Goal: Task Accomplishment & Management: Manage account settings

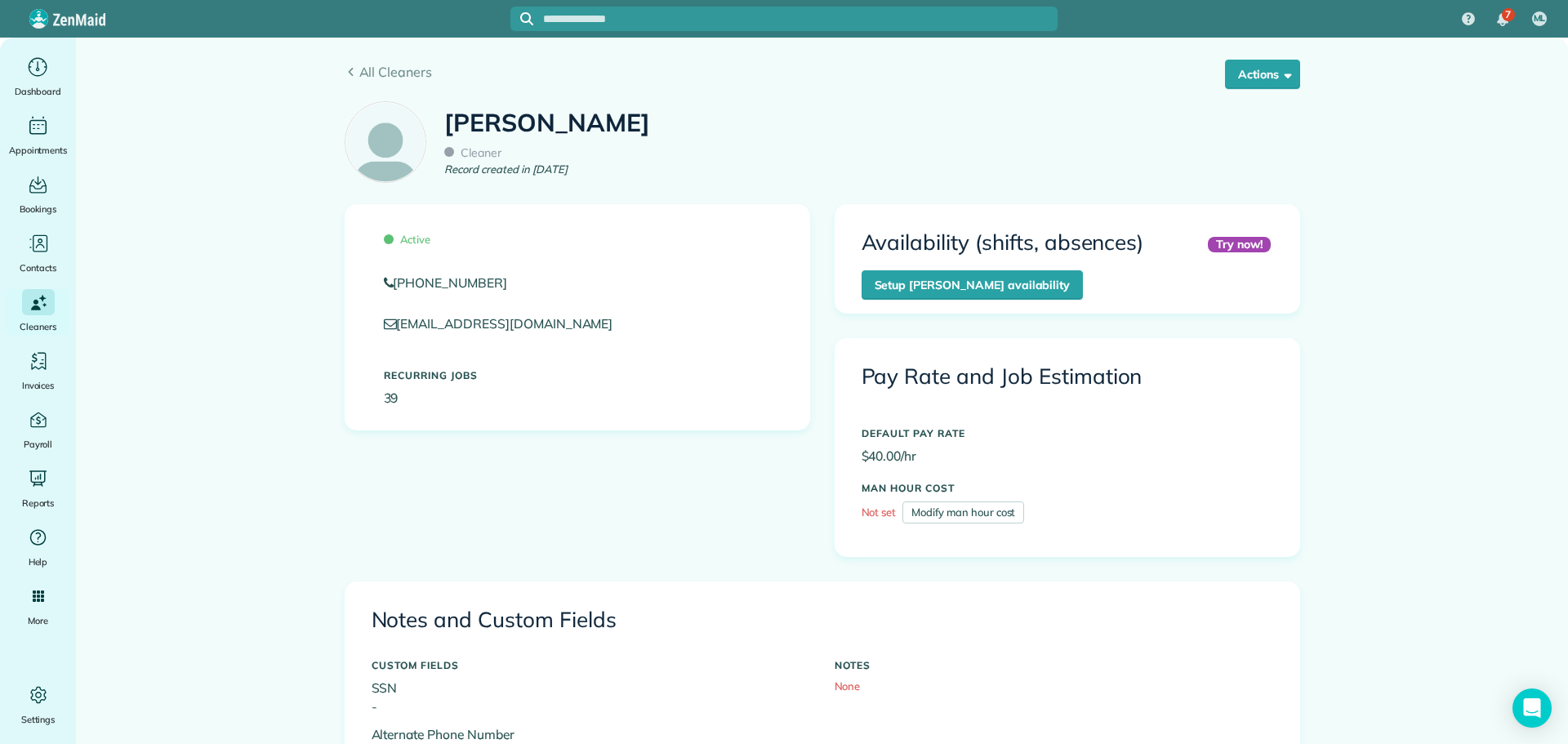
scroll to position [899, 0]
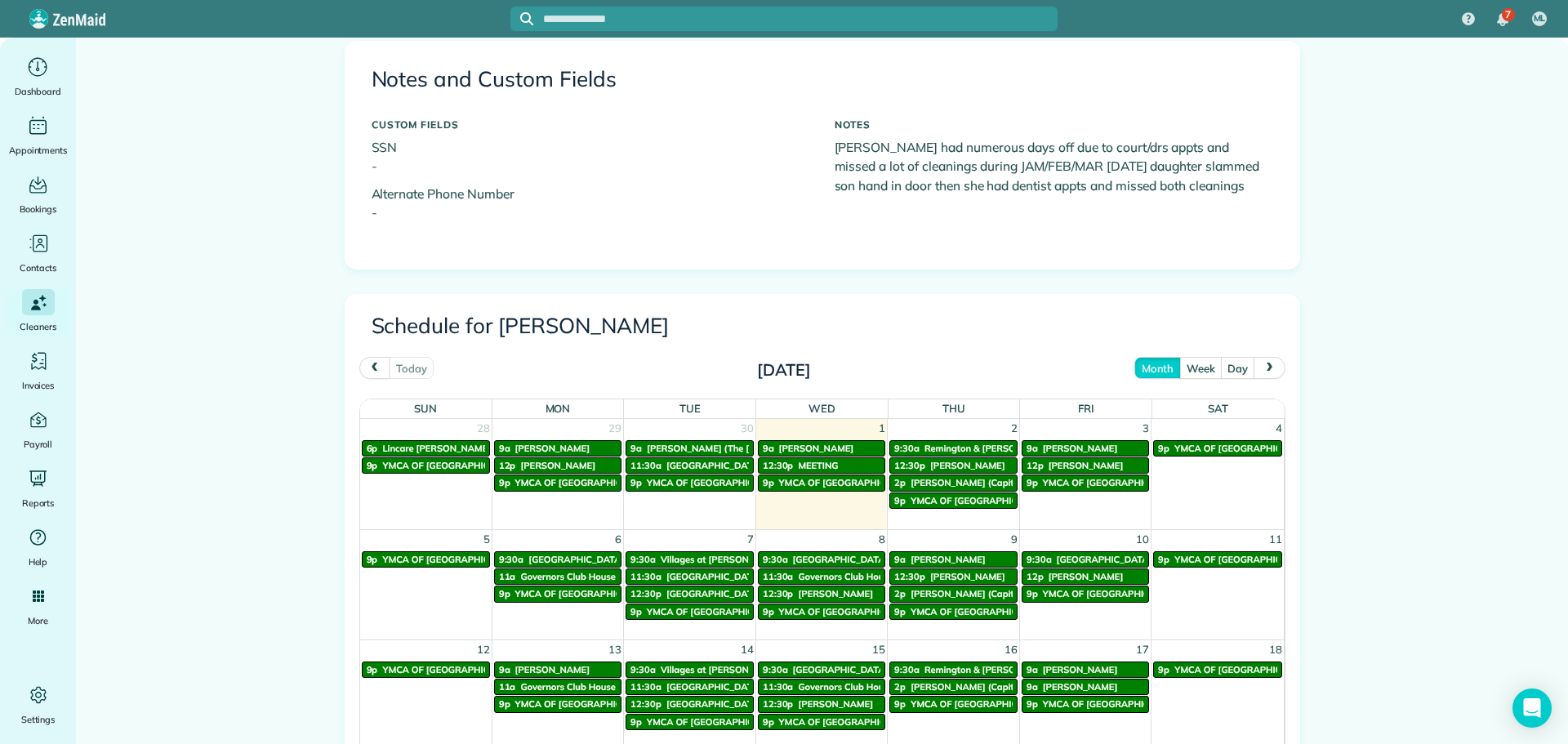
scroll to position [571, 0]
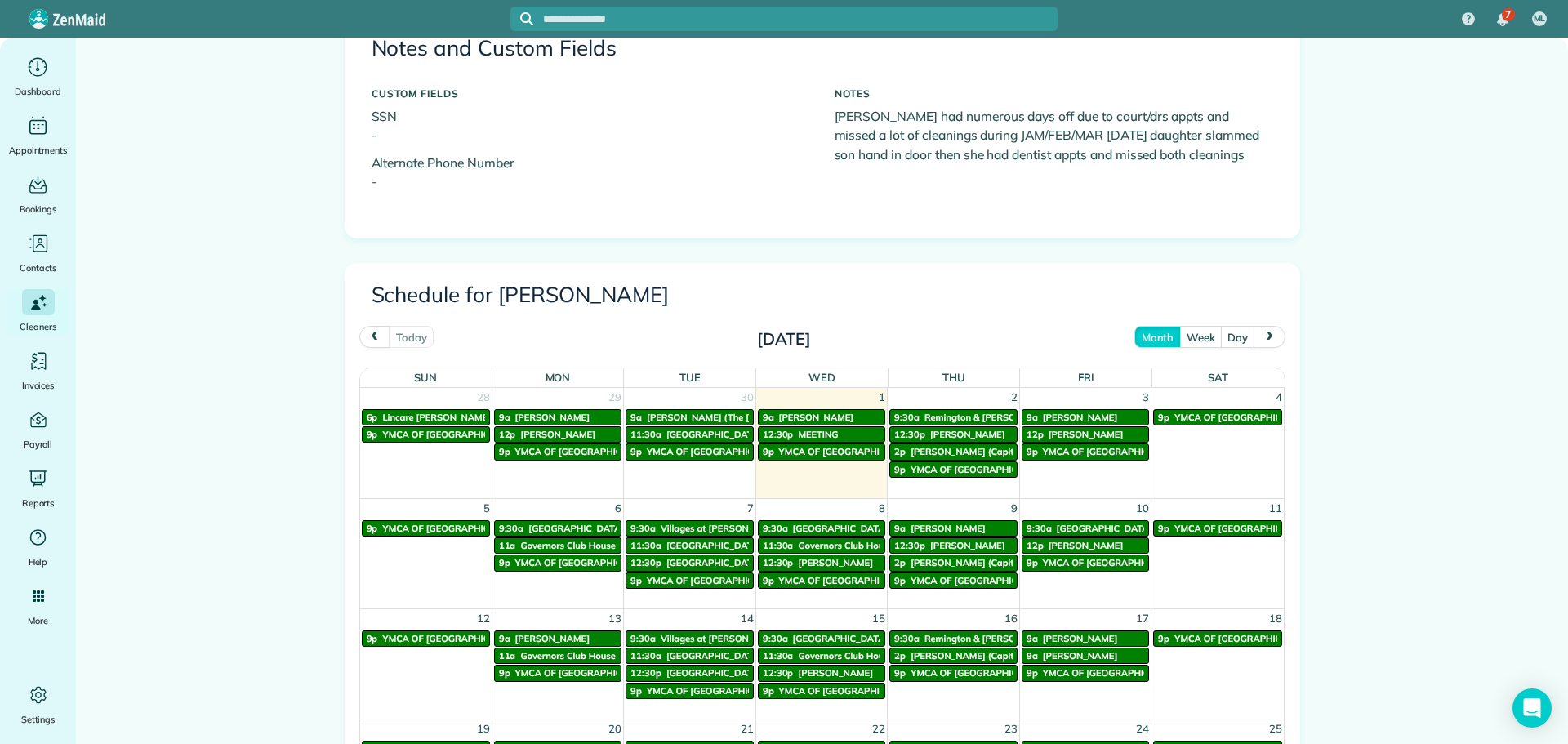
click at [1054, 419] on span "[PERSON_NAME]" at bounding box center [1081, 417] width 75 height 12
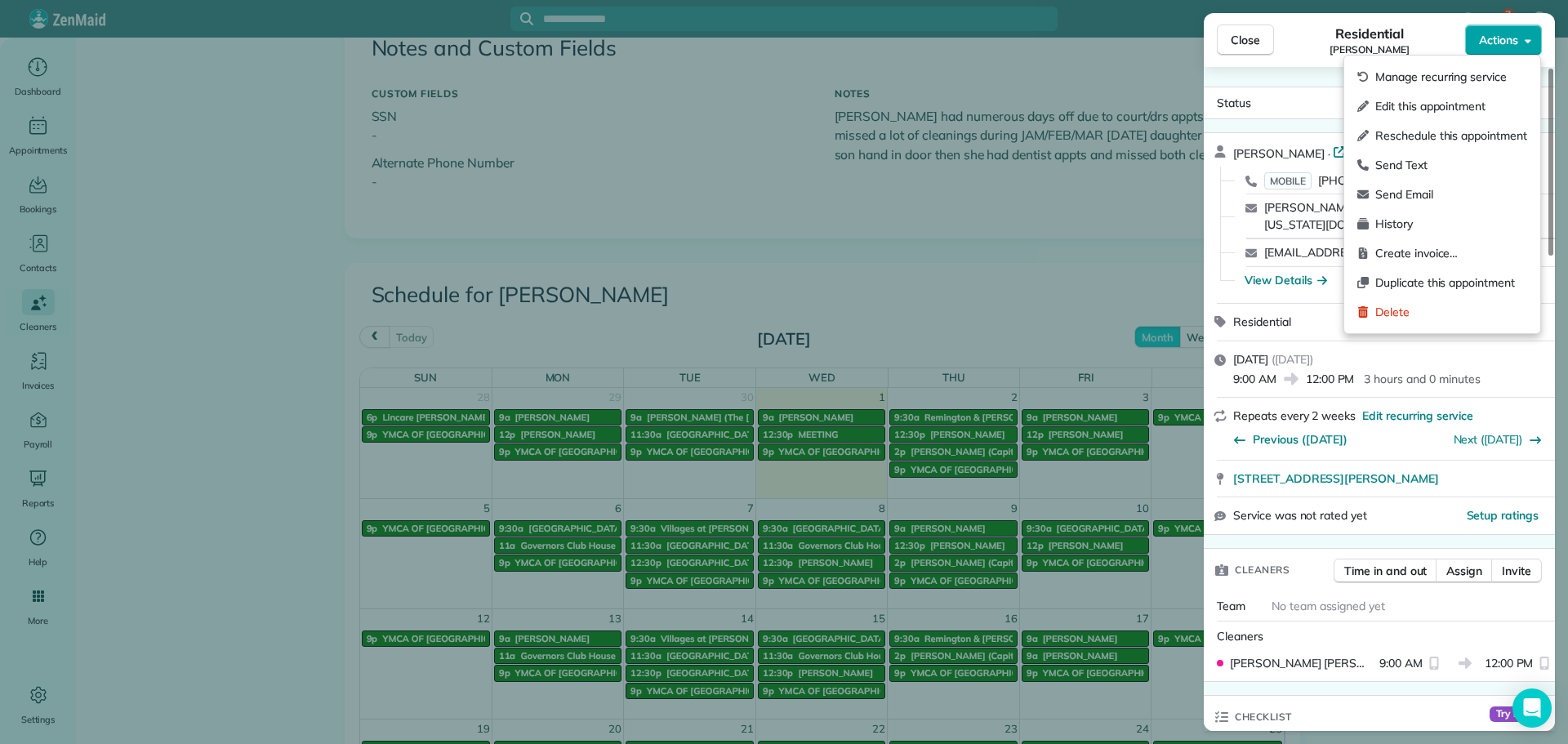
click at [1502, 53] on button "Actions" at bounding box center [1503, 40] width 77 height 31
click at [1279, 93] on div "Status Active" at bounding box center [1379, 102] width 345 height 24
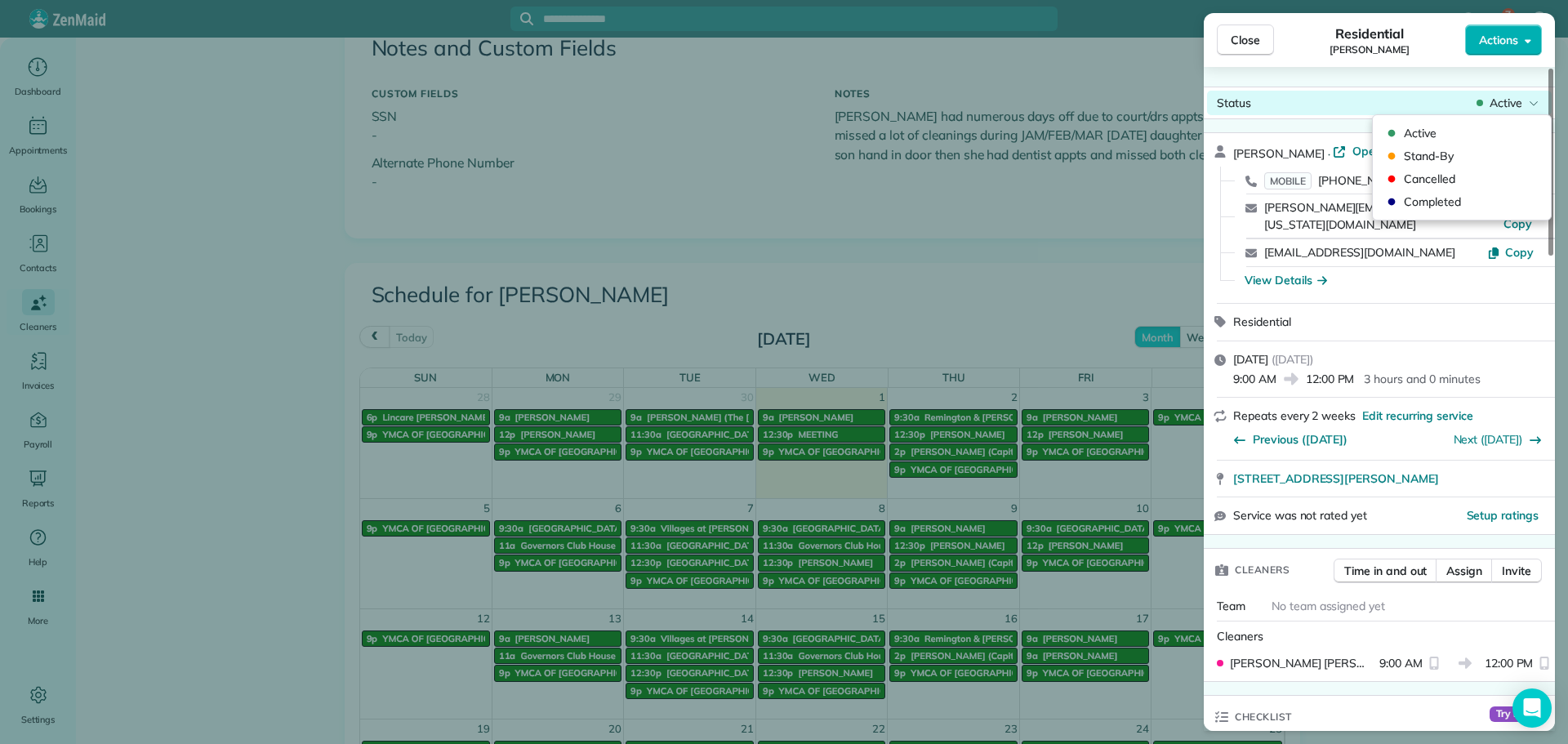
click at [1492, 99] on span "Active" at bounding box center [1505, 102] width 33 height 16
click at [1406, 175] on span "Cancelled" at bounding box center [1472, 178] width 137 height 16
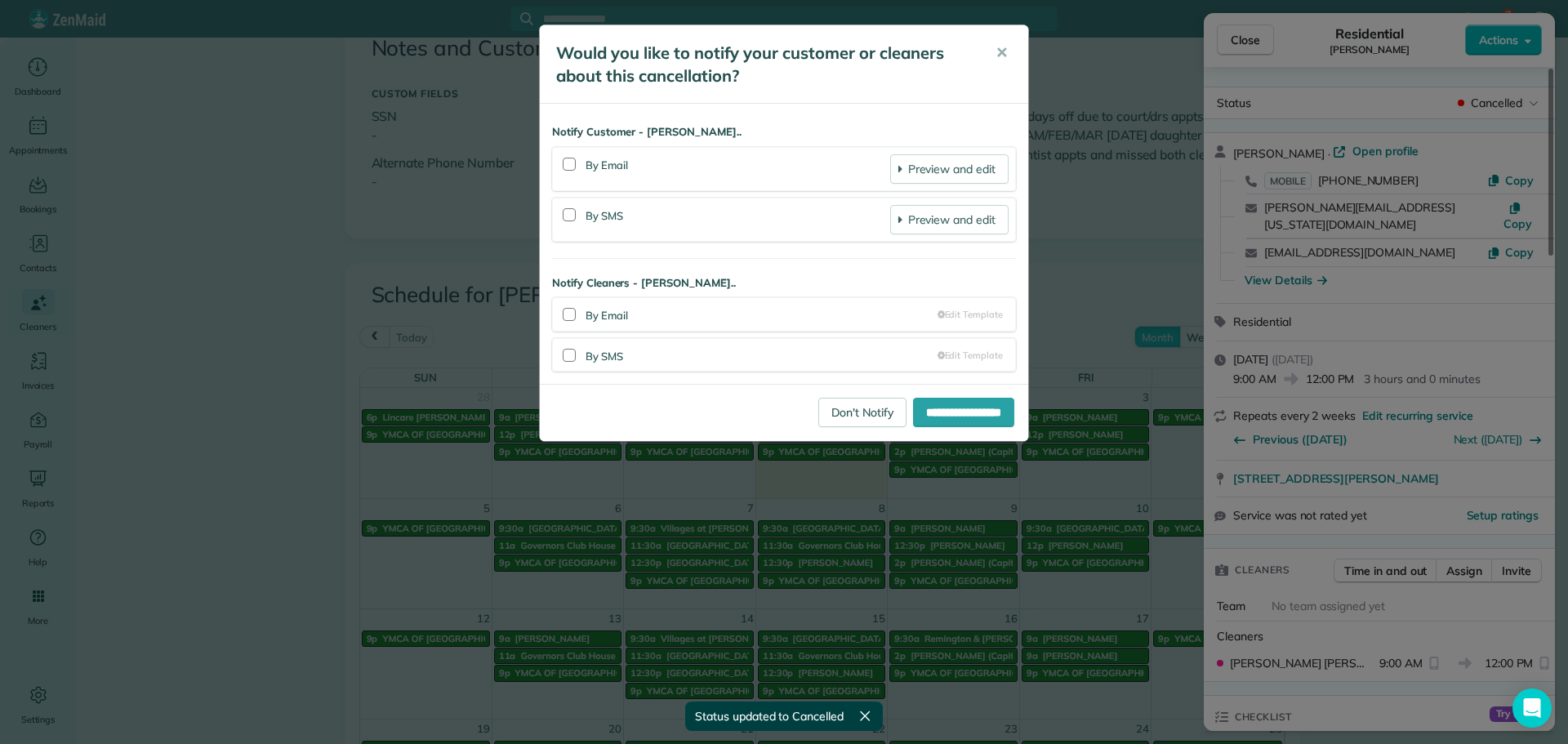
click at [565, 172] on div at bounding box center [569, 165] width 20 height 38
click at [571, 168] on div at bounding box center [569, 165] width 13 height 13
click at [571, 353] on div at bounding box center [569, 356] width 13 height 13
click at [914, 407] on input "**********" at bounding box center [963, 412] width 101 height 30
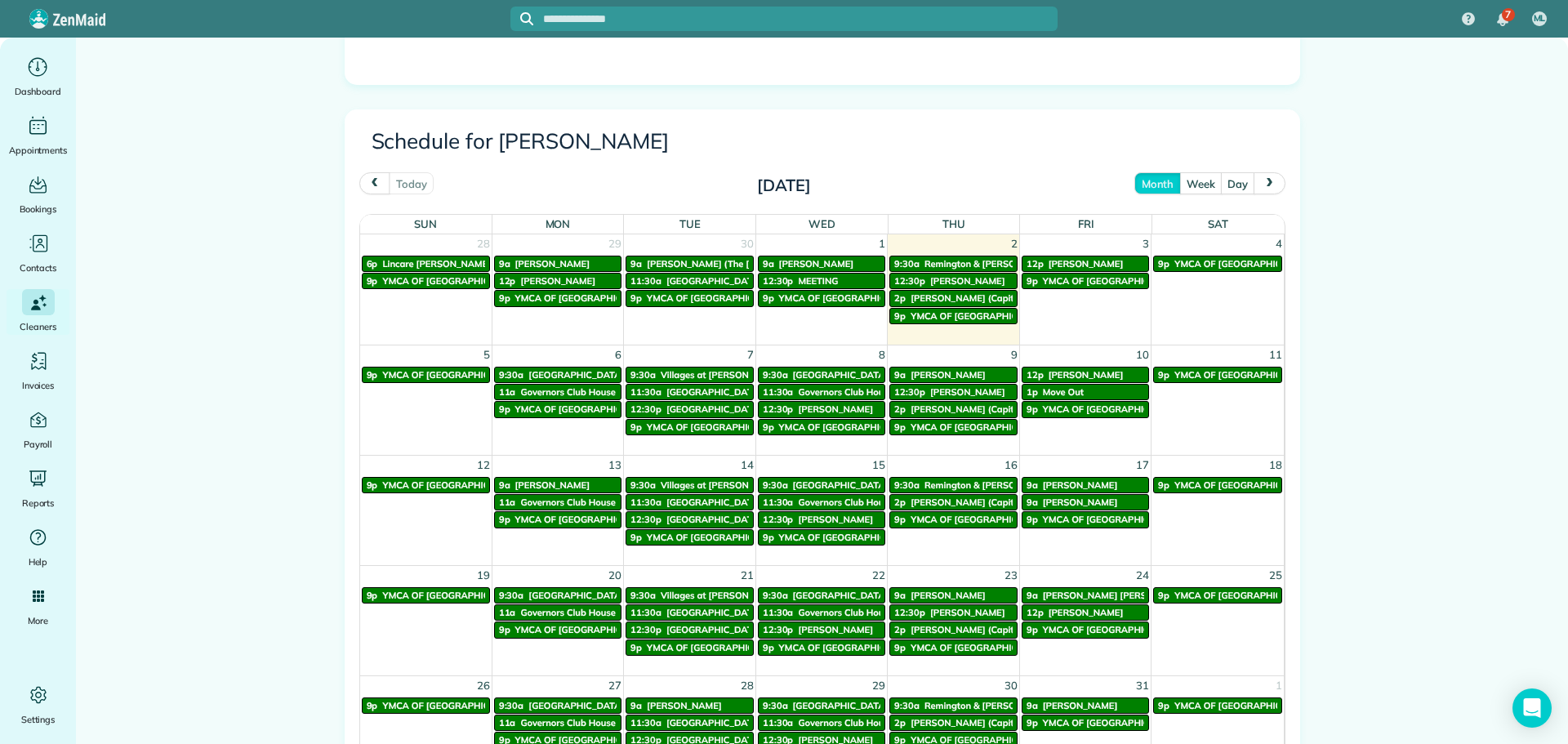
scroll to position [735, 0]
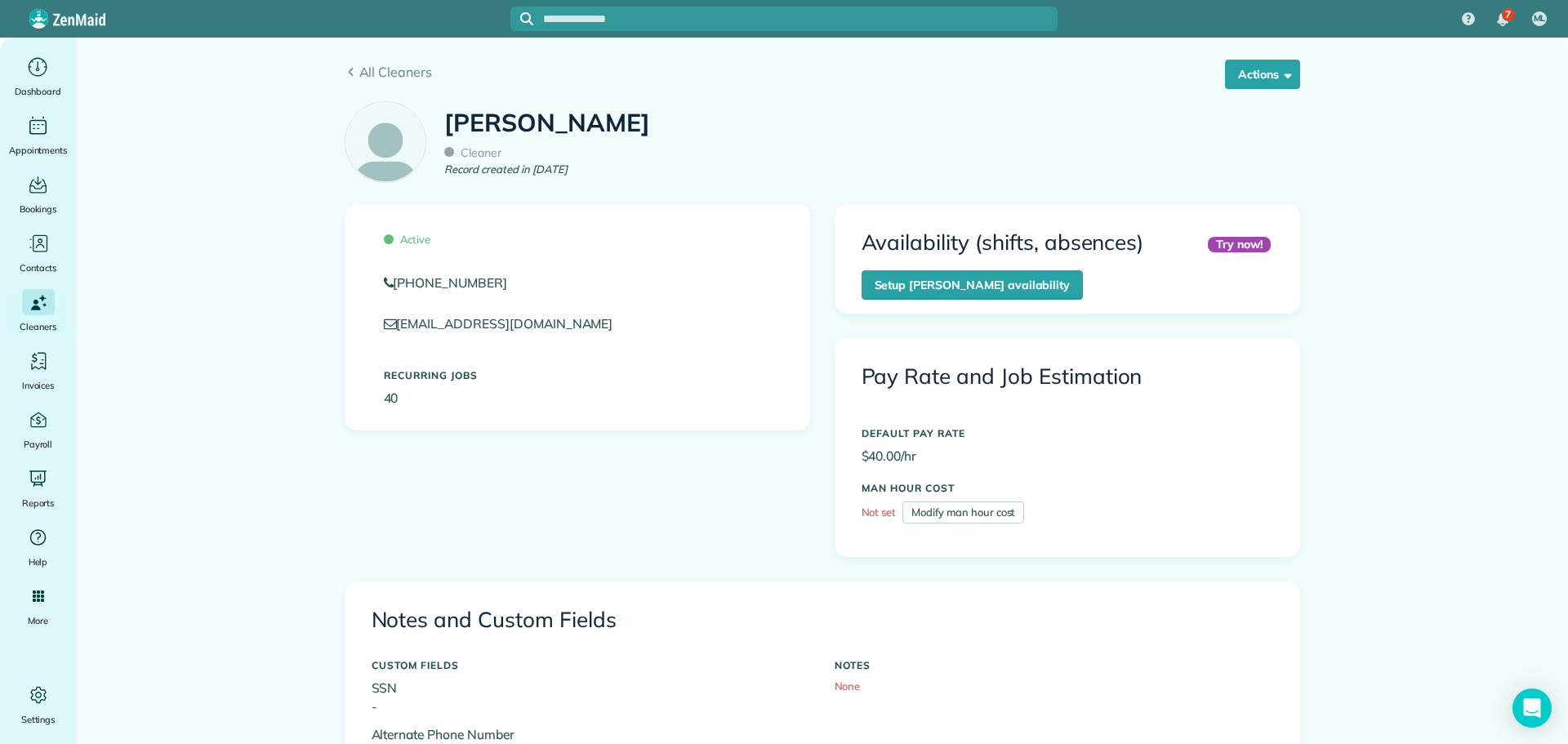
scroll to position [818, 0]
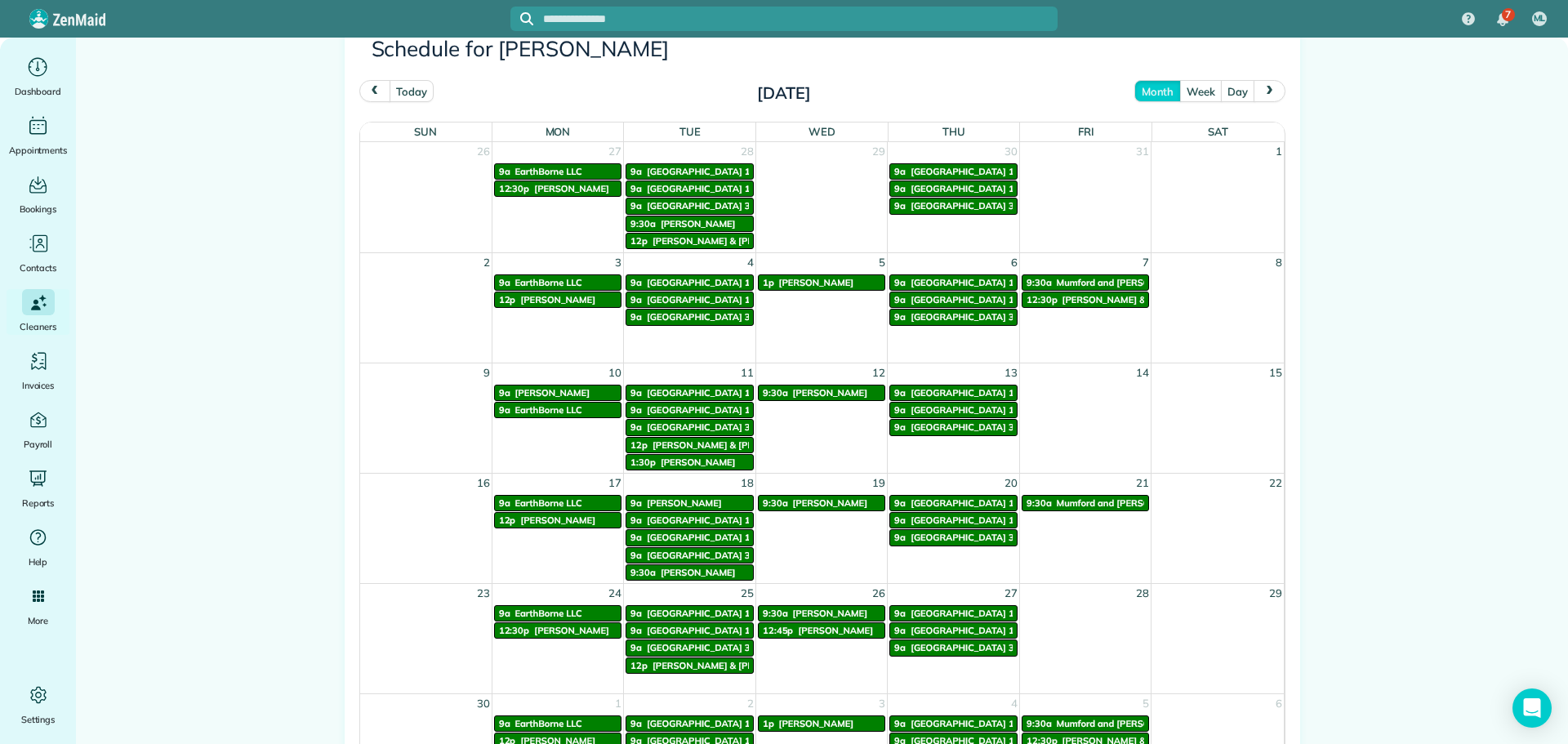
click at [368, 93] on span "prev" at bounding box center [375, 91] width 13 height 11
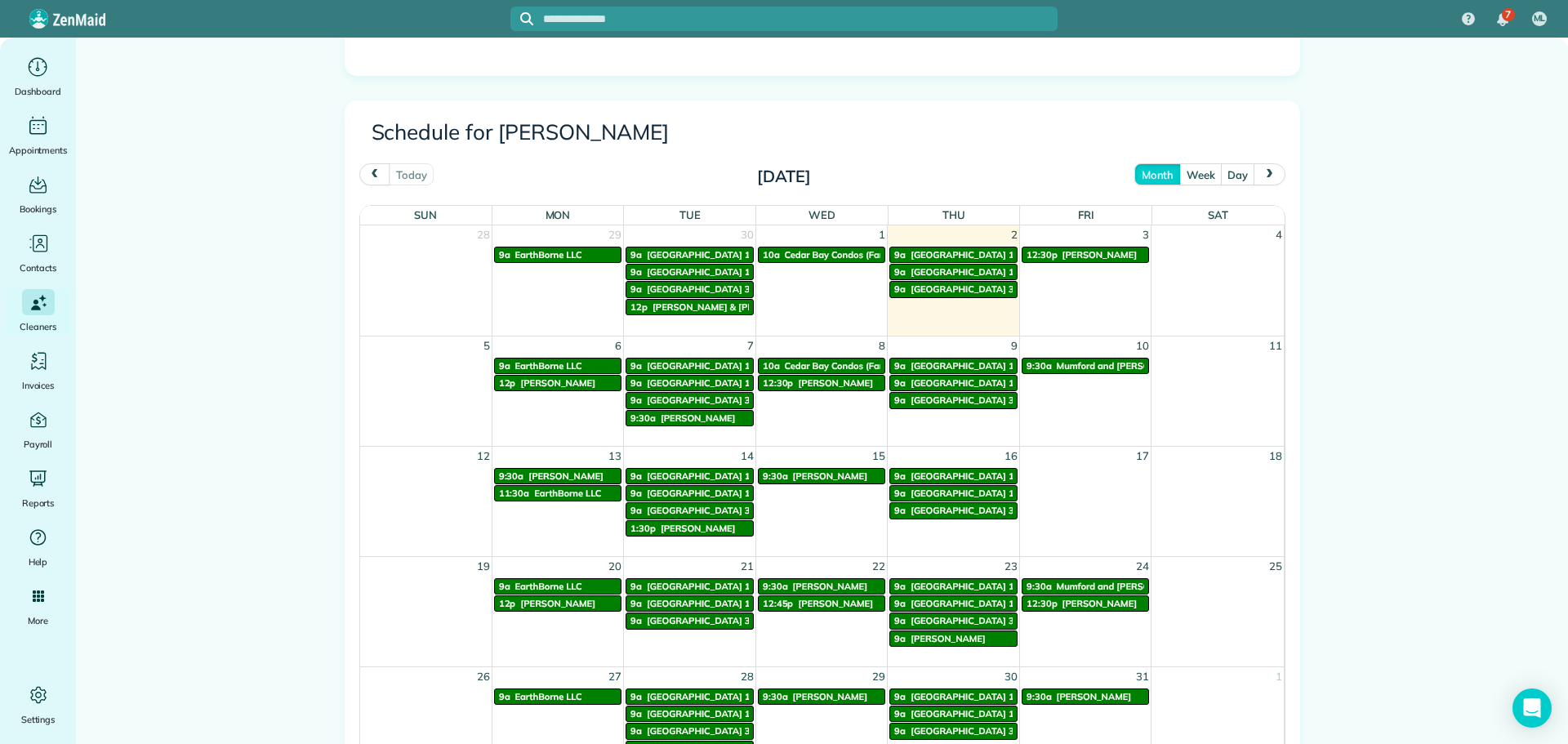
scroll to position [735, 0]
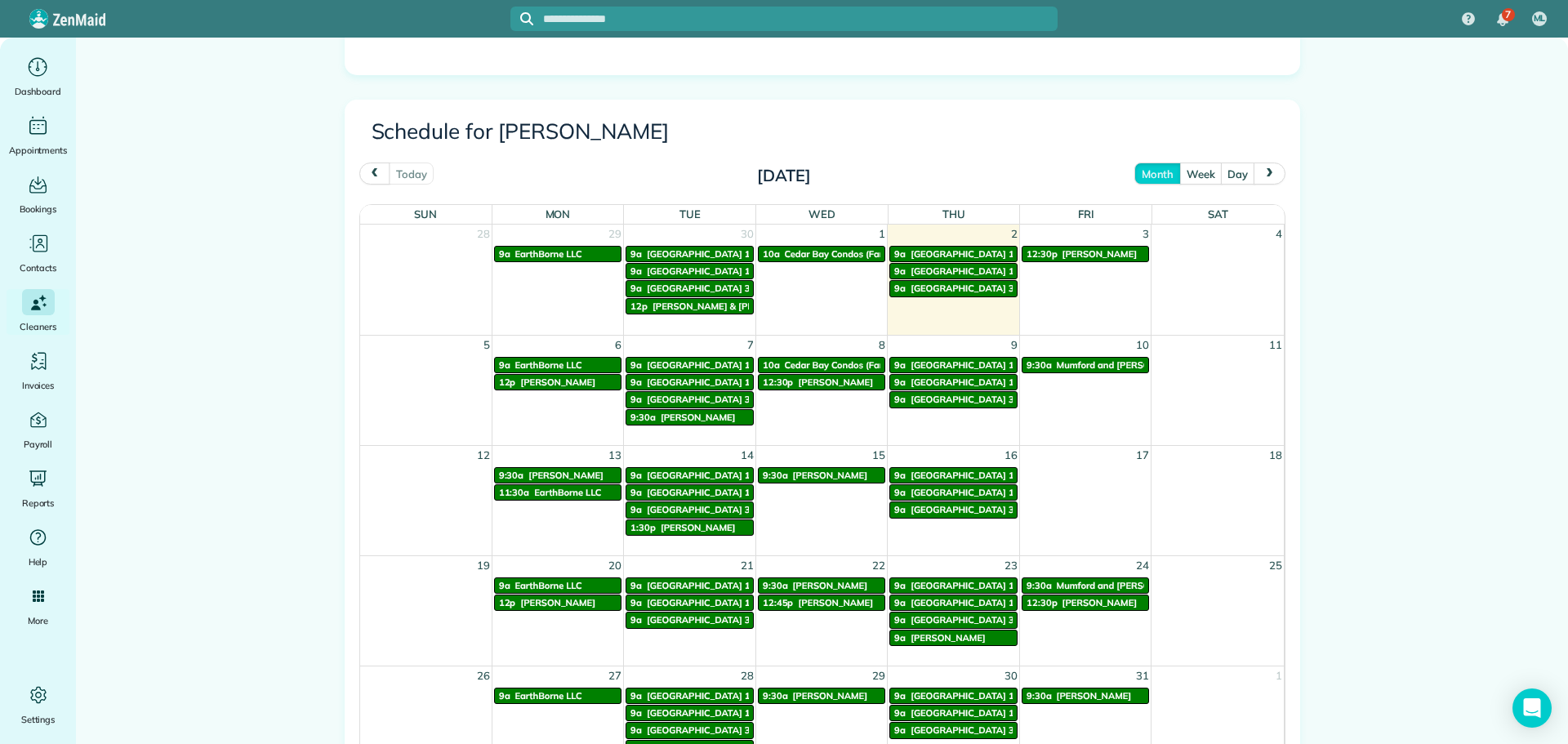
click at [808, 362] on span "Cedar Bay Condos (Far Left New Bld))" at bounding box center [866, 365] width 162 height 12
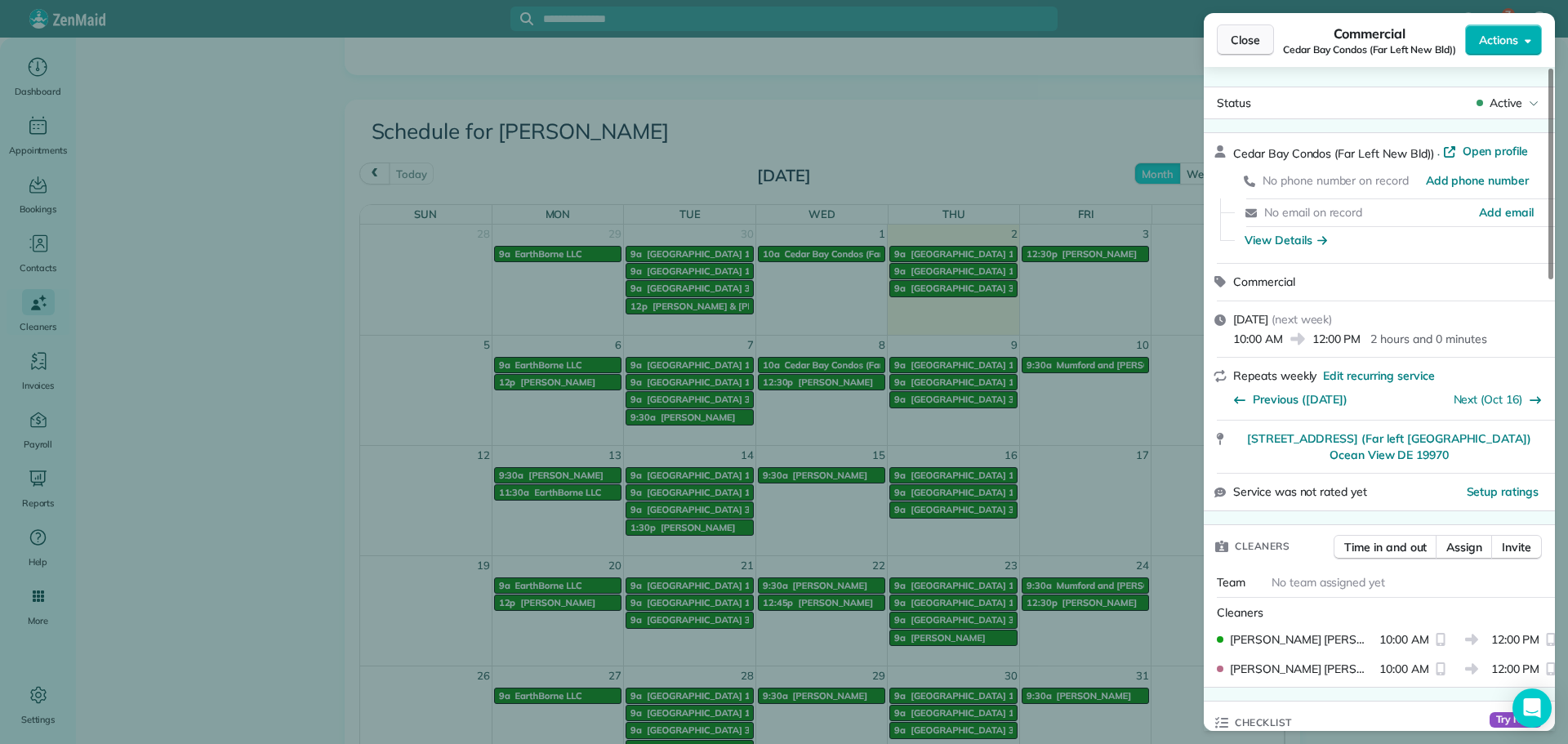
click at [1233, 54] on button "Close" at bounding box center [1244, 40] width 57 height 31
